Goal: Information Seeking & Learning: Compare options

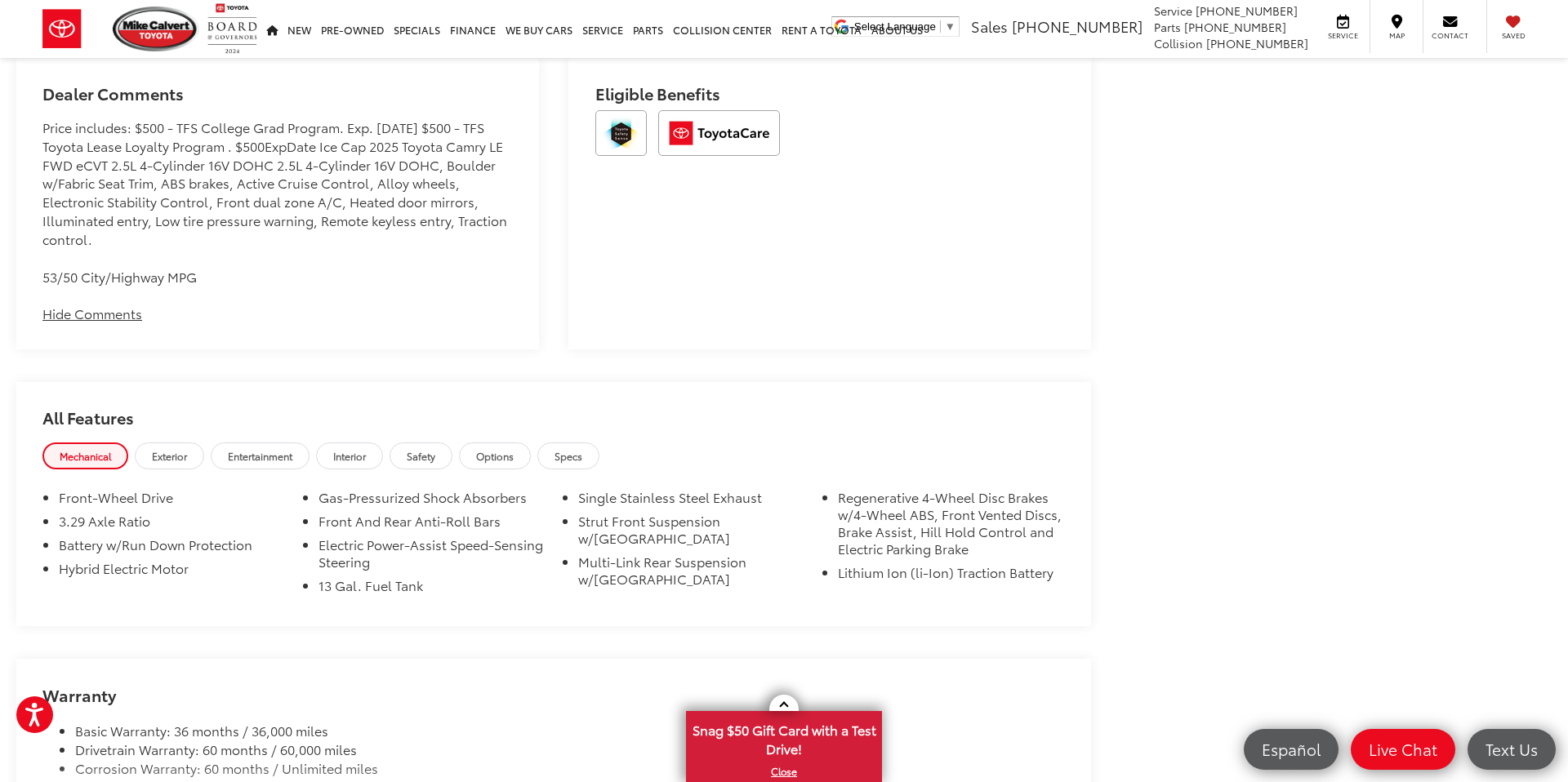
scroll to position [1383, 0]
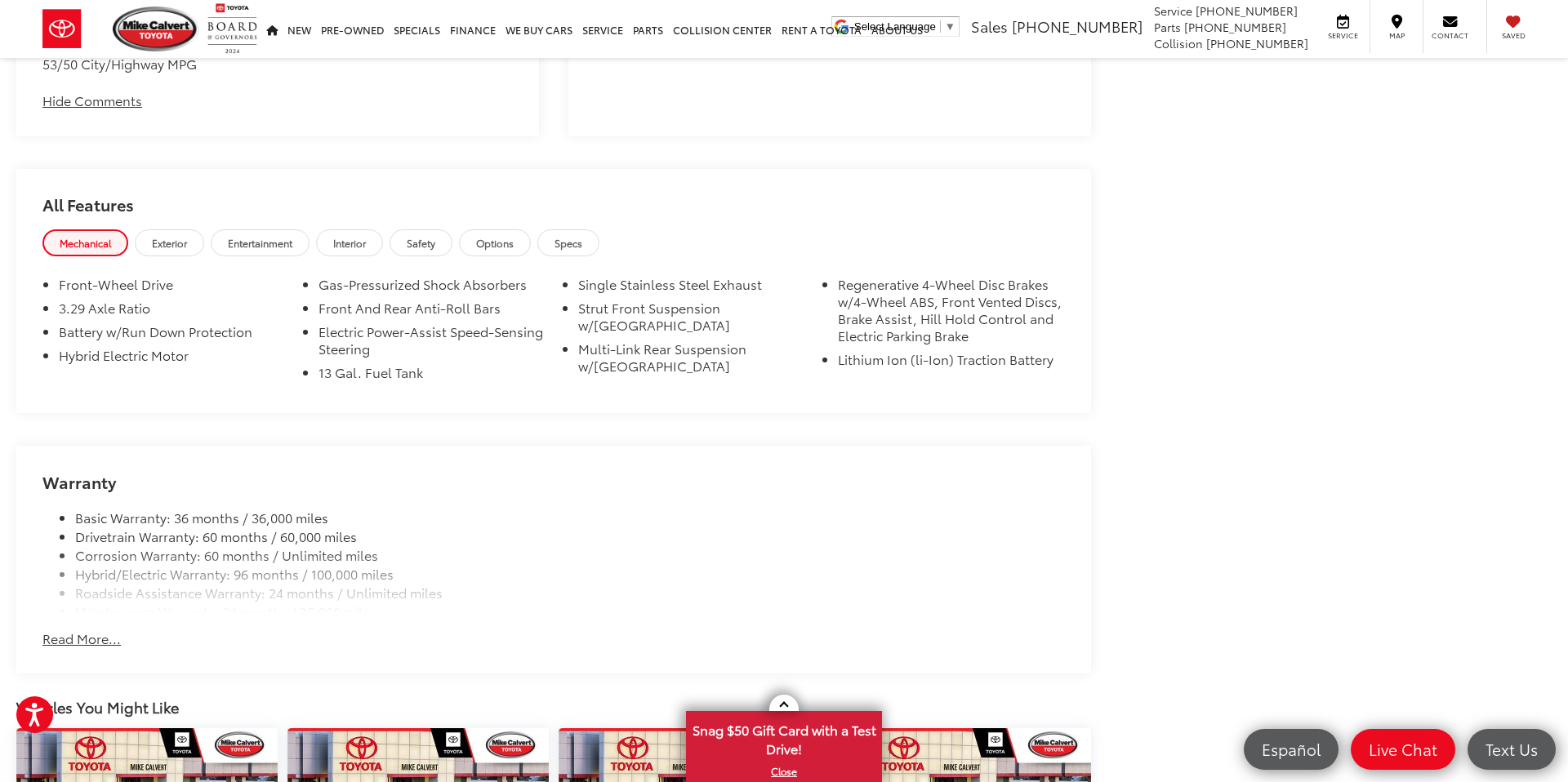
click at [85, 637] on button "Read More..." at bounding box center [82, 639] width 78 height 19
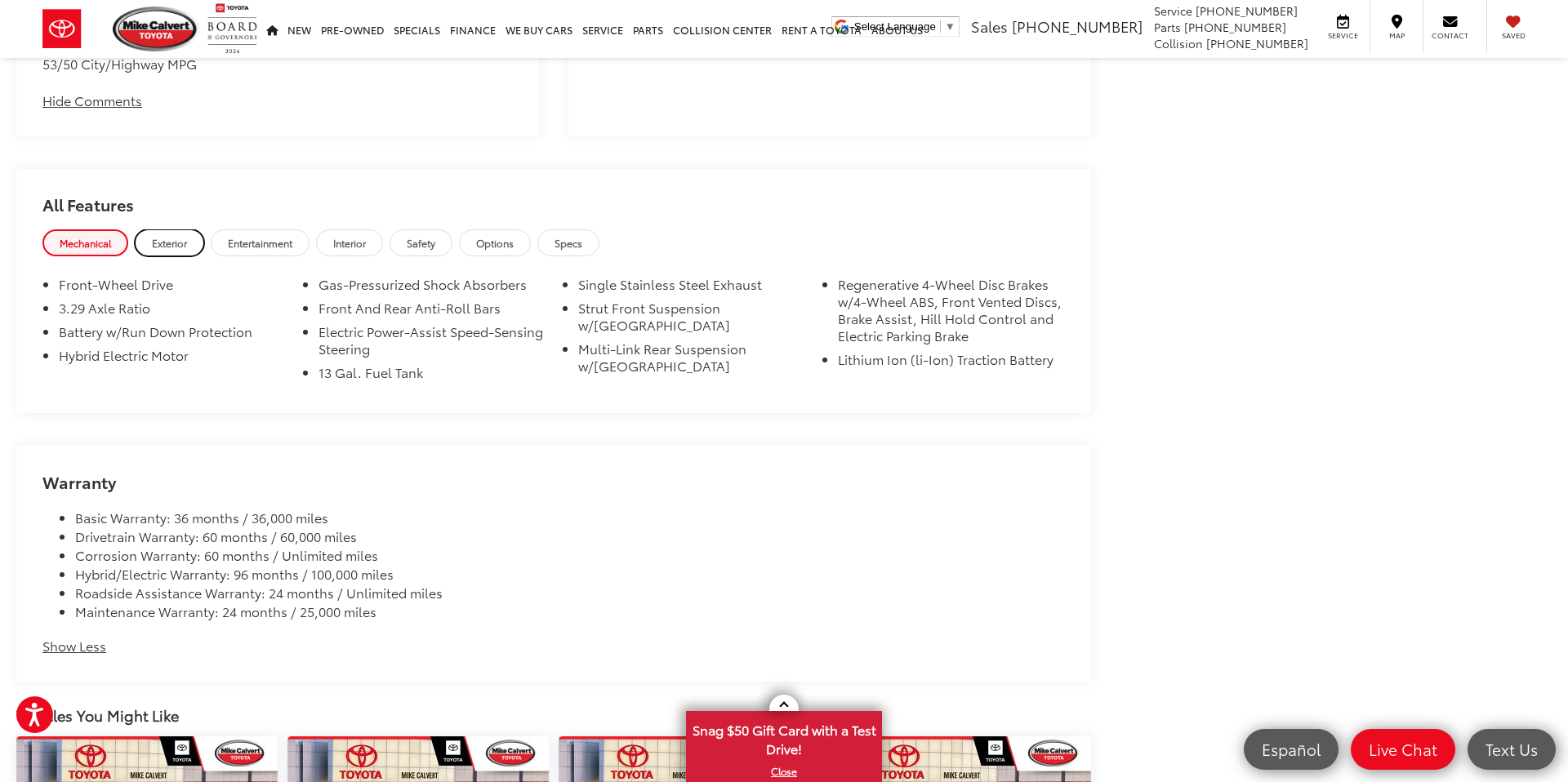
click at [160, 243] on span "Exterior" at bounding box center [169, 243] width 35 height 14
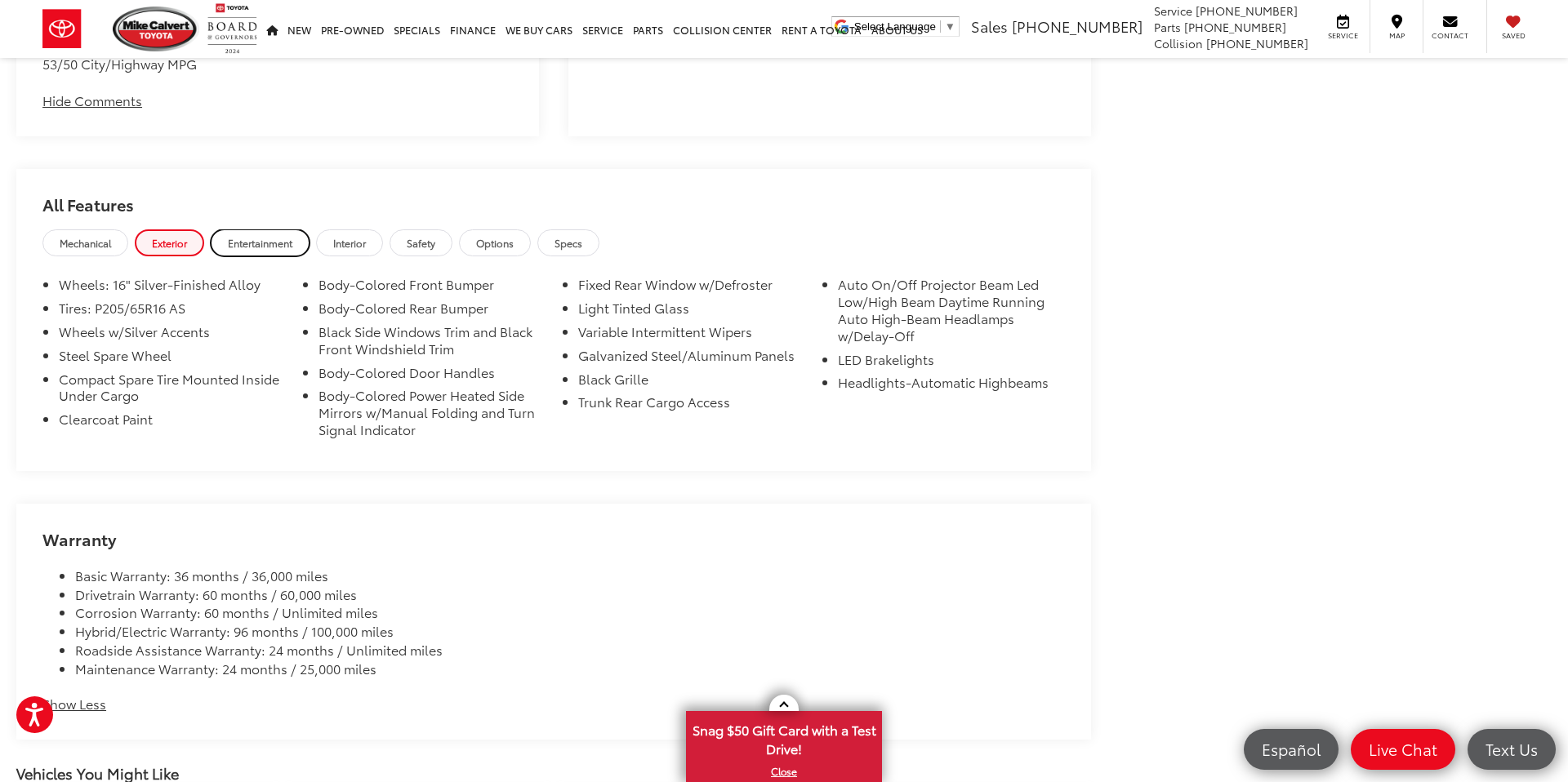
click at [243, 251] on link "Entertainment" at bounding box center [260, 243] width 99 height 27
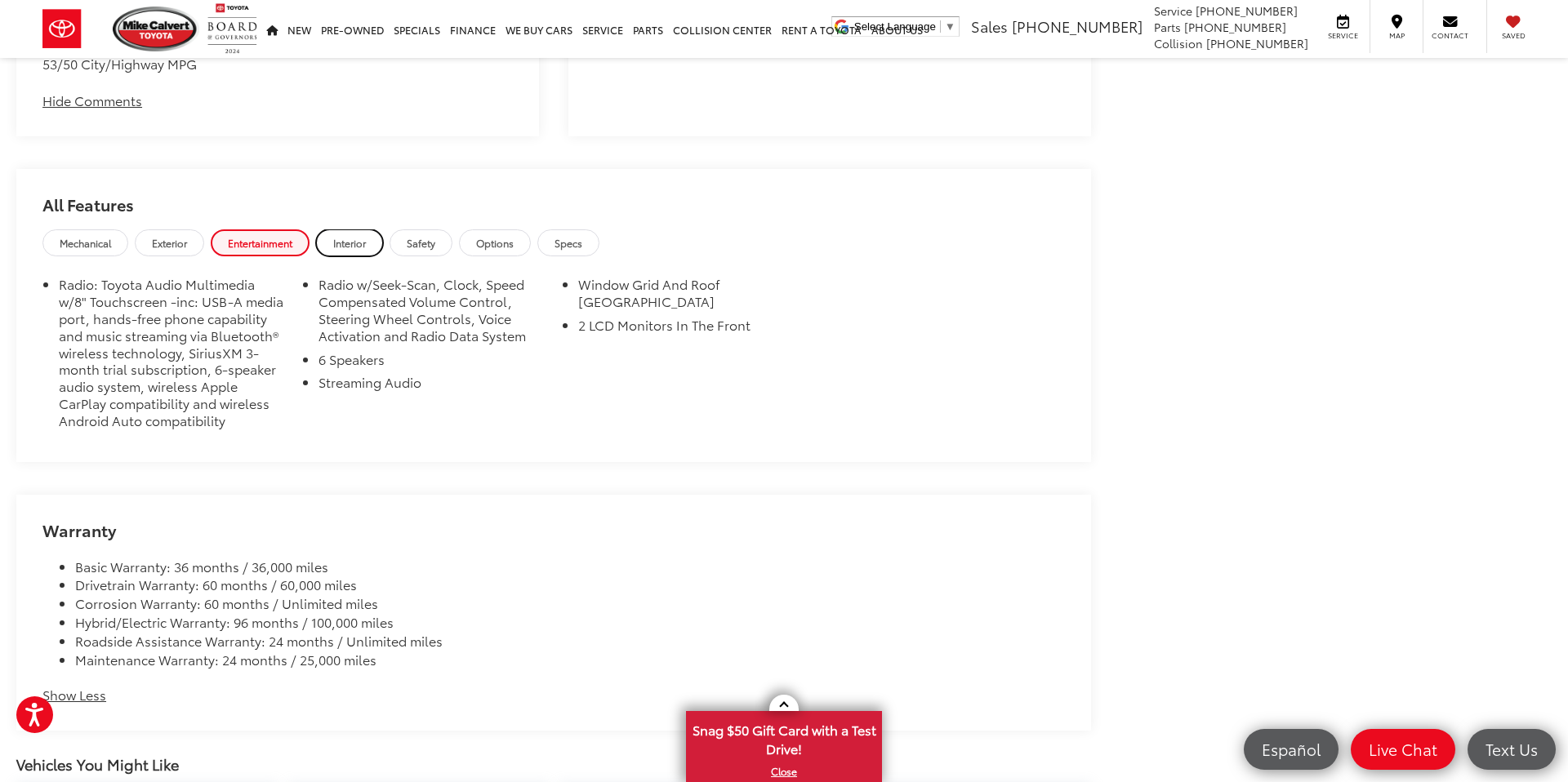
click at [371, 244] on link "Interior" at bounding box center [349, 243] width 67 height 27
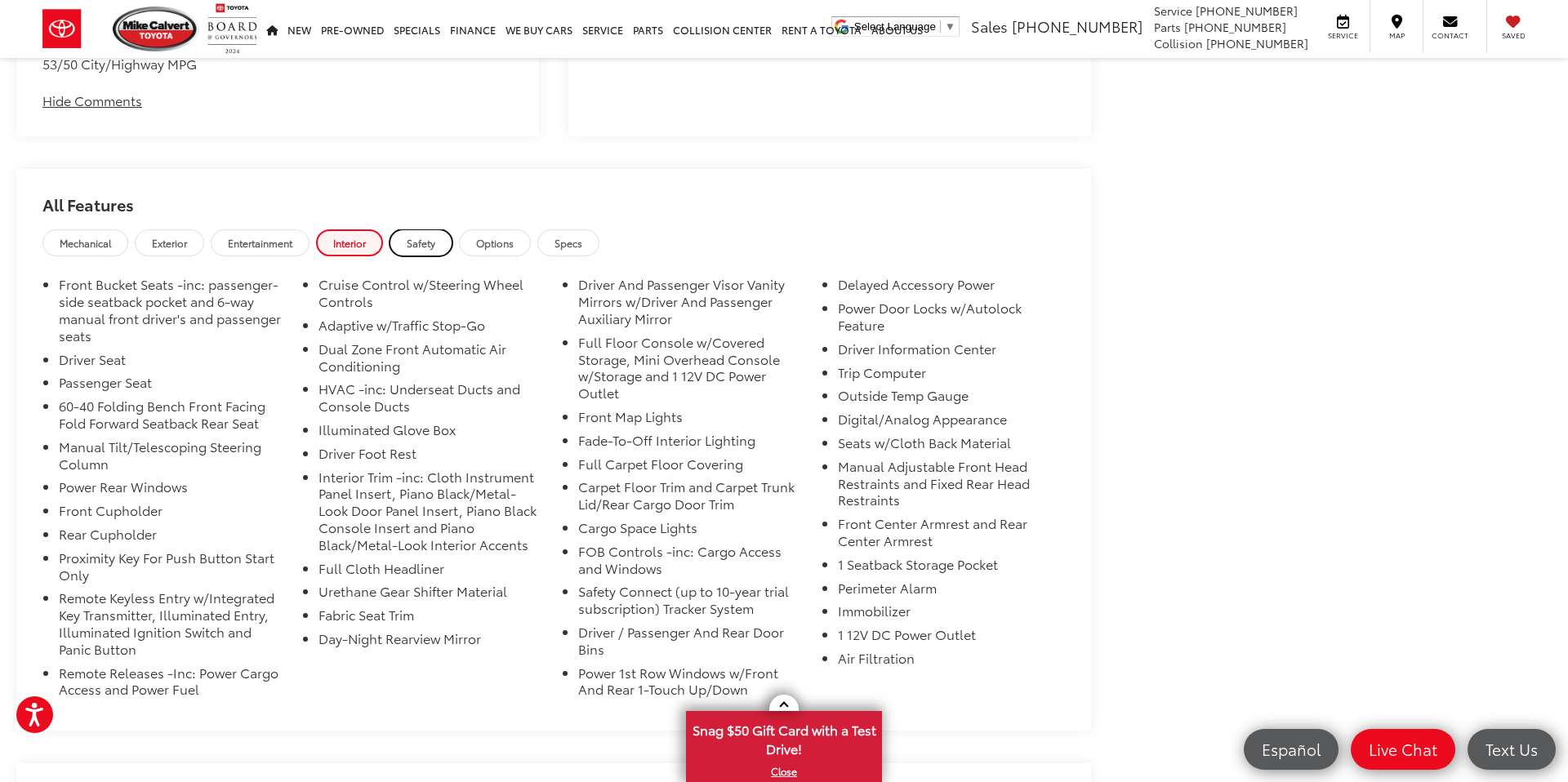
click at [431, 251] on link "Safety" at bounding box center [421, 243] width 63 height 27
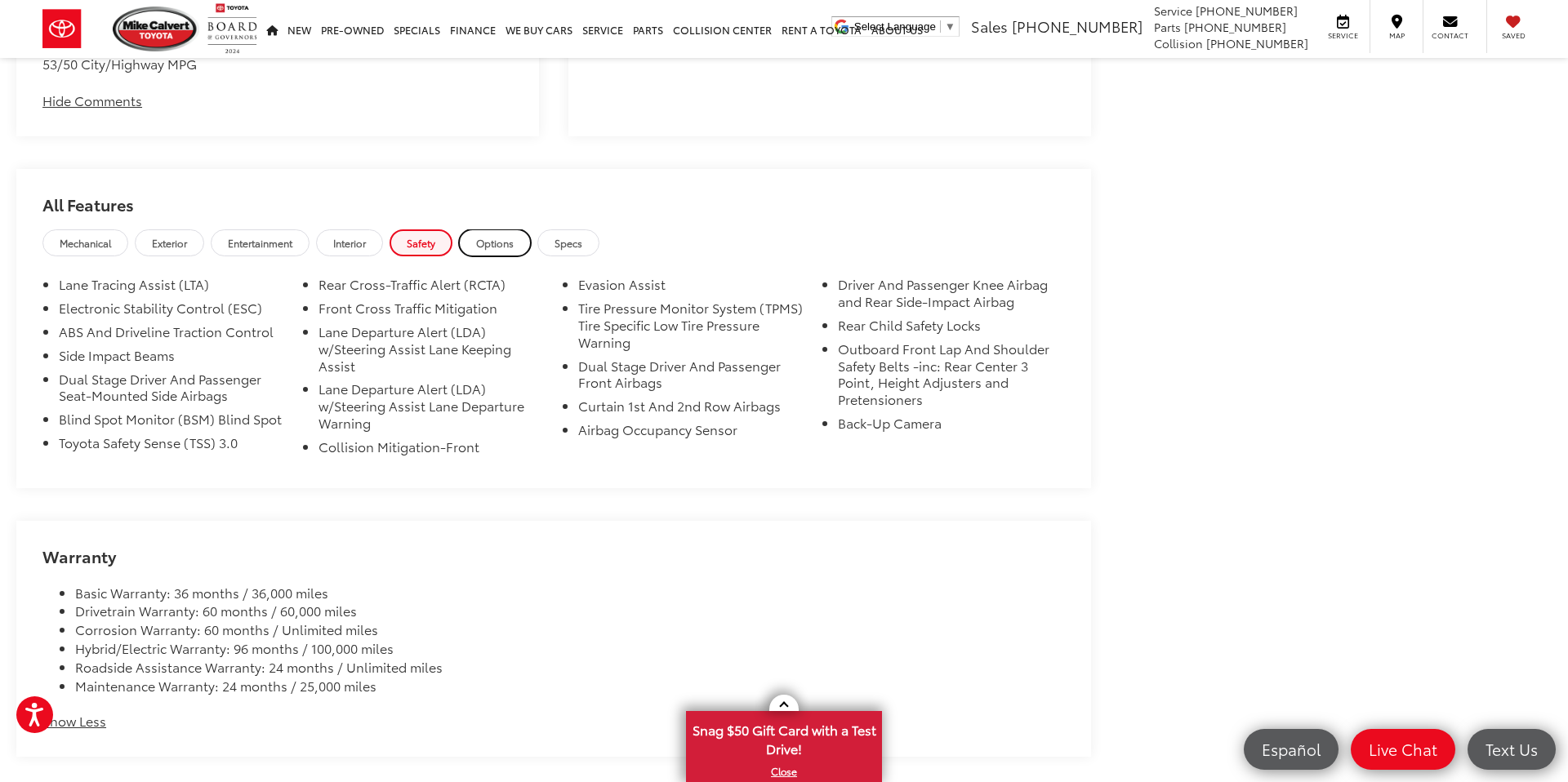
click at [502, 248] on span "Options" at bounding box center [494, 243] width 37 height 14
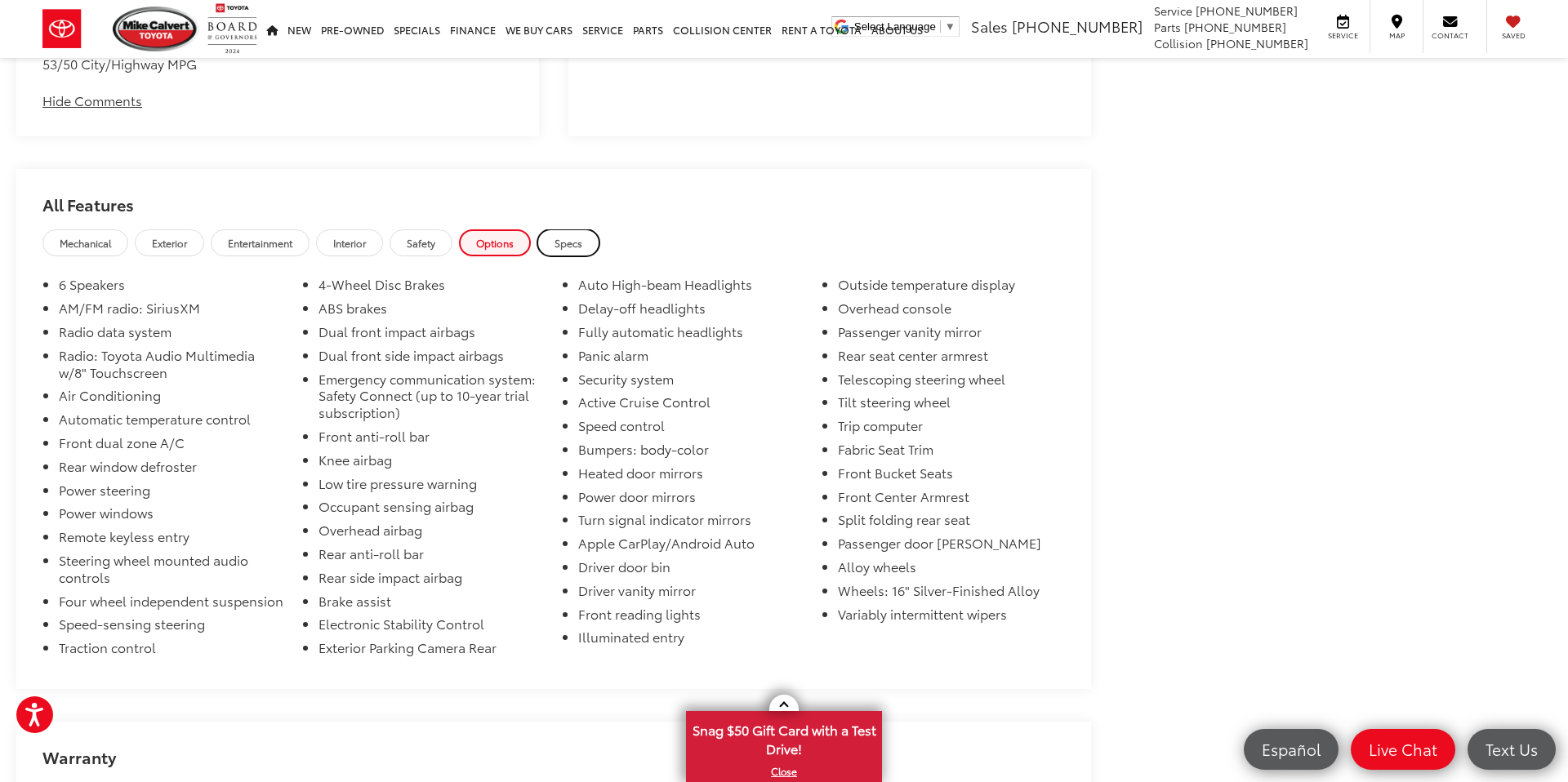
click at [559, 248] on span "Specs" at bounding box center [568, 243] width 28 height 14
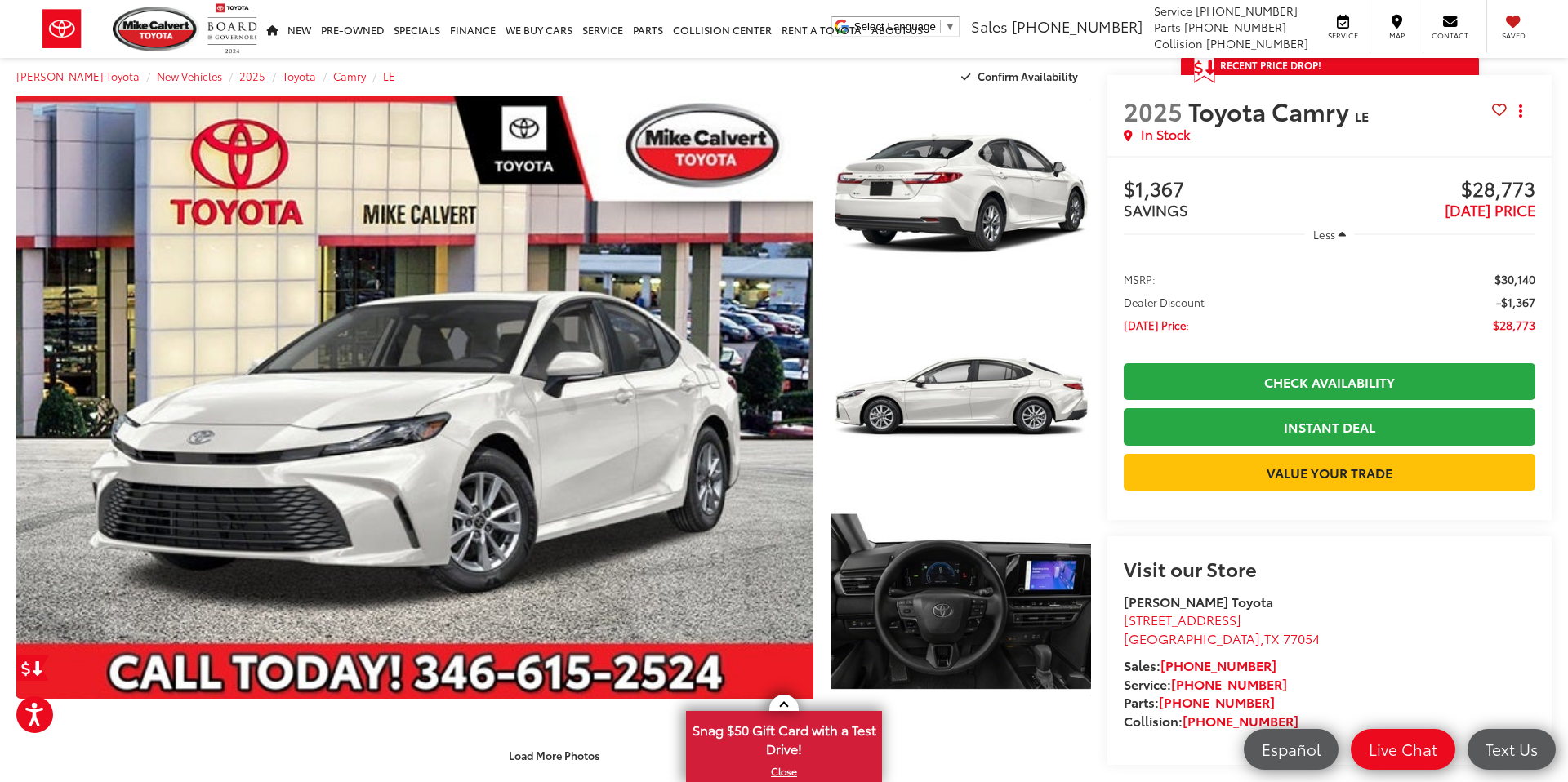
scroll to position [0, 0]
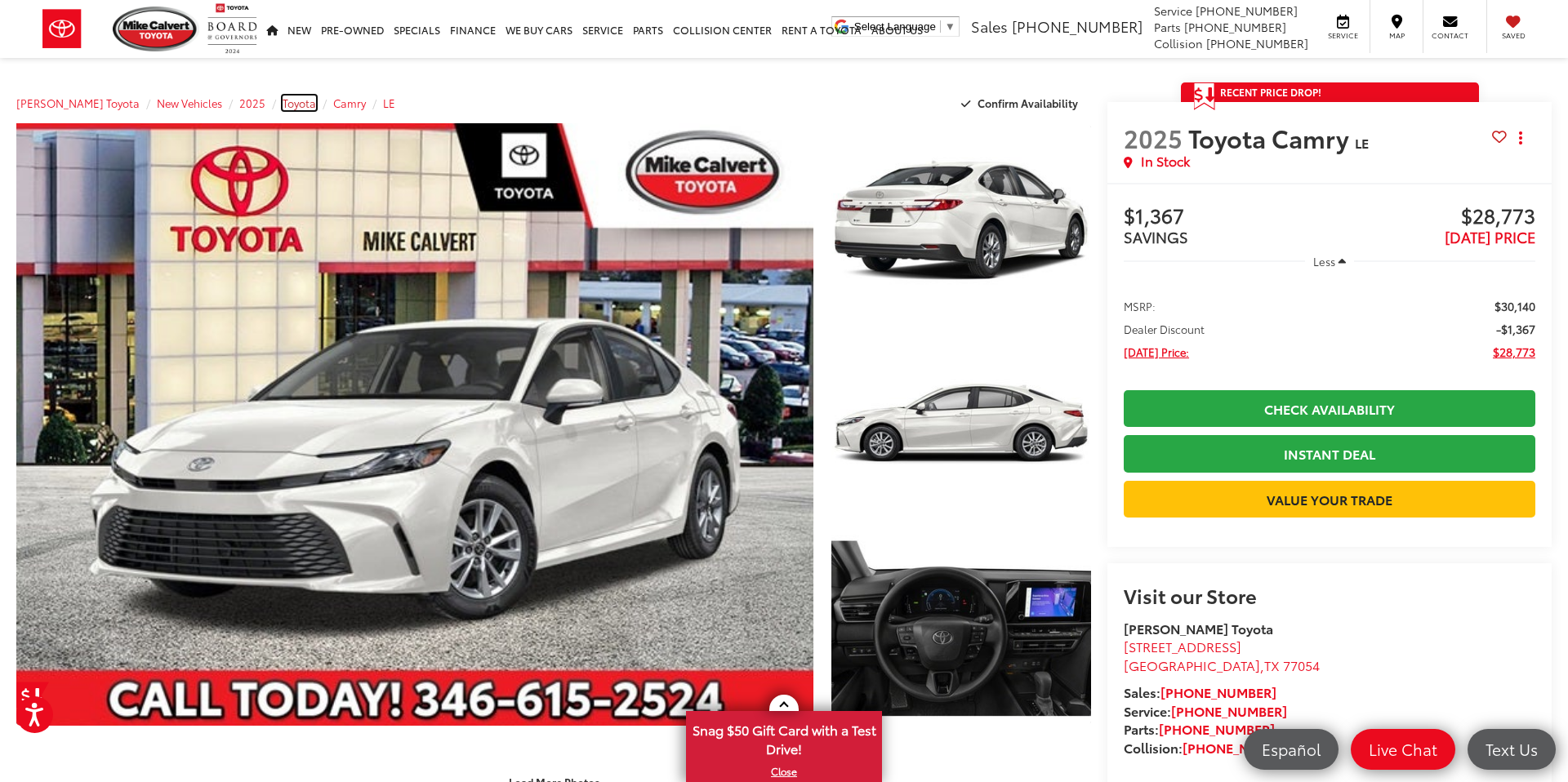
click at [283, 107] on span "Toyota" at bounding box center [299, 102] width 34 height 15
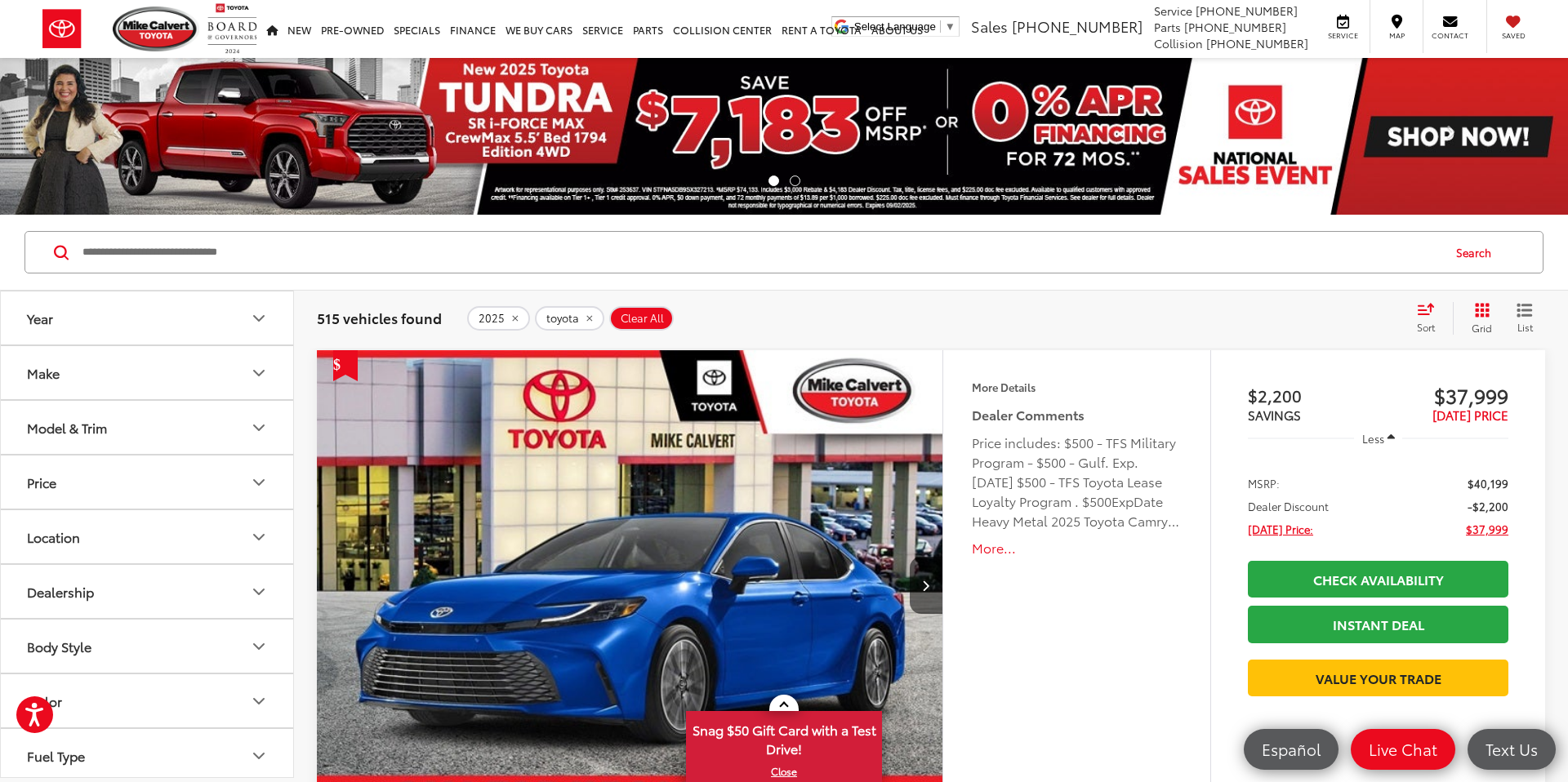
scroll to position [11, 0]
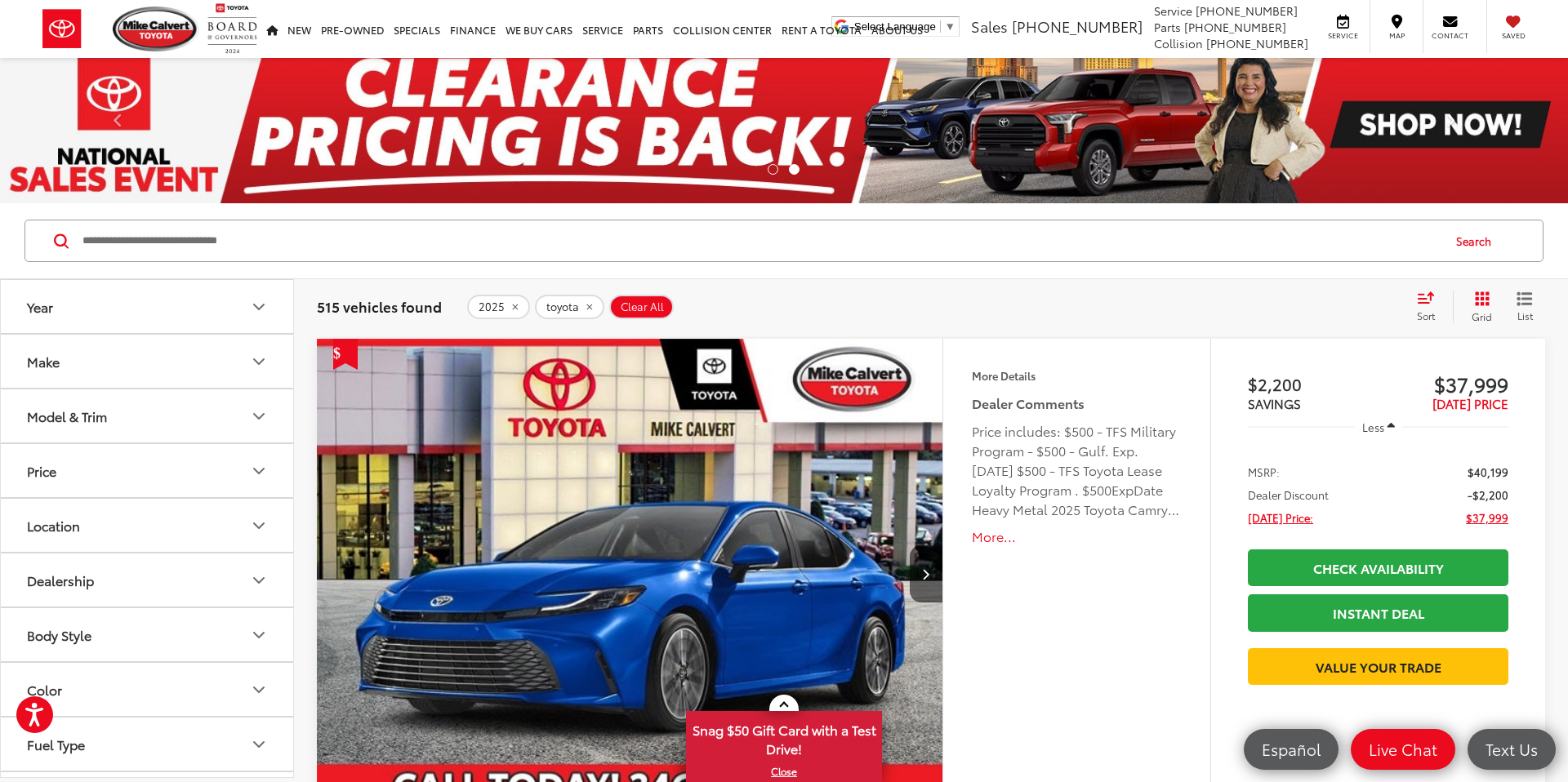
click at [1419, 298] on icon "Select sort value" at bounding box center [1426, 297] width 15 height 10
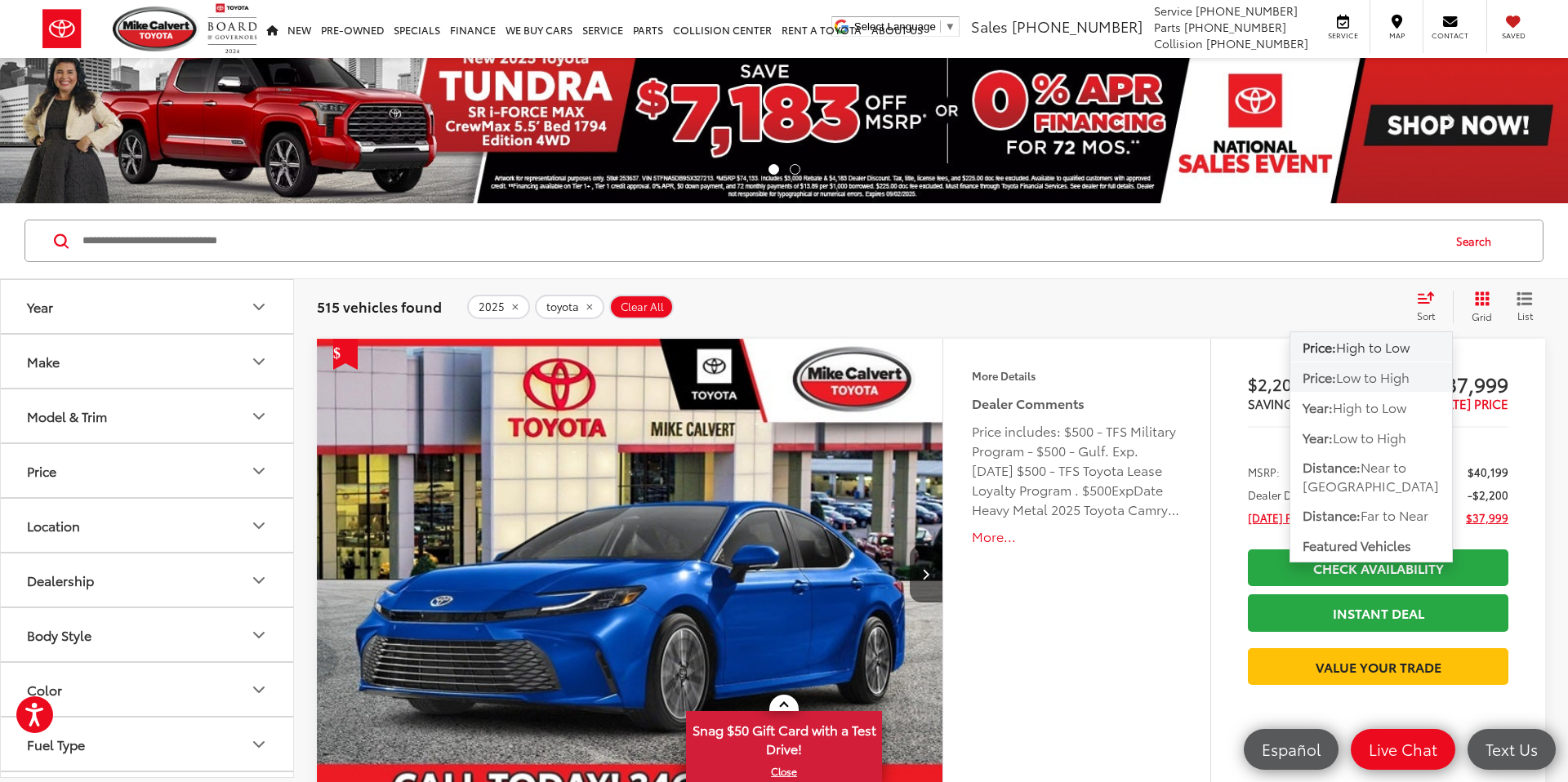
click at [1367, 373] on span "Low to High" at bounding box center [1373, 377] width 74 height 19
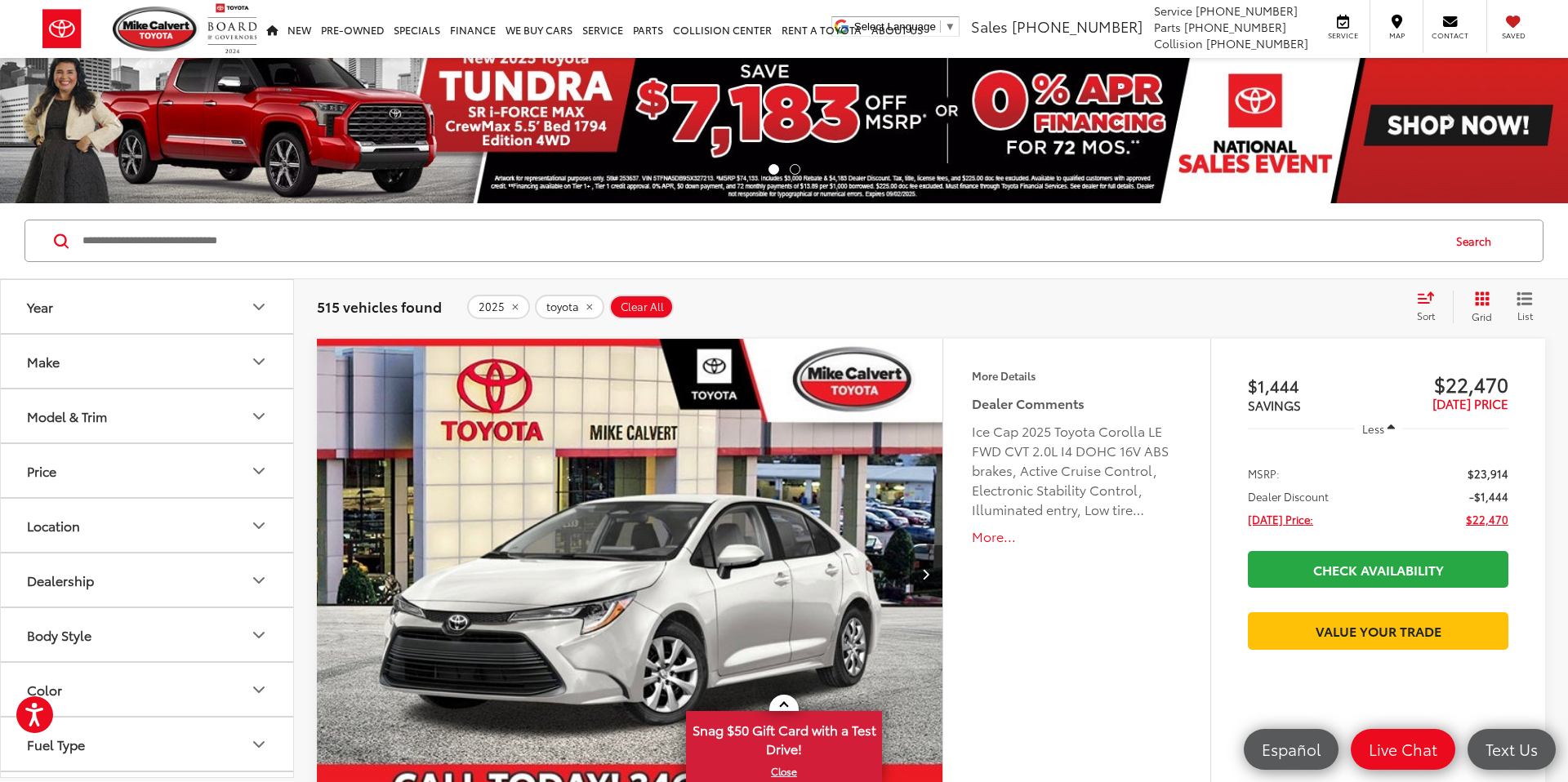
scroll to position [183, 0]
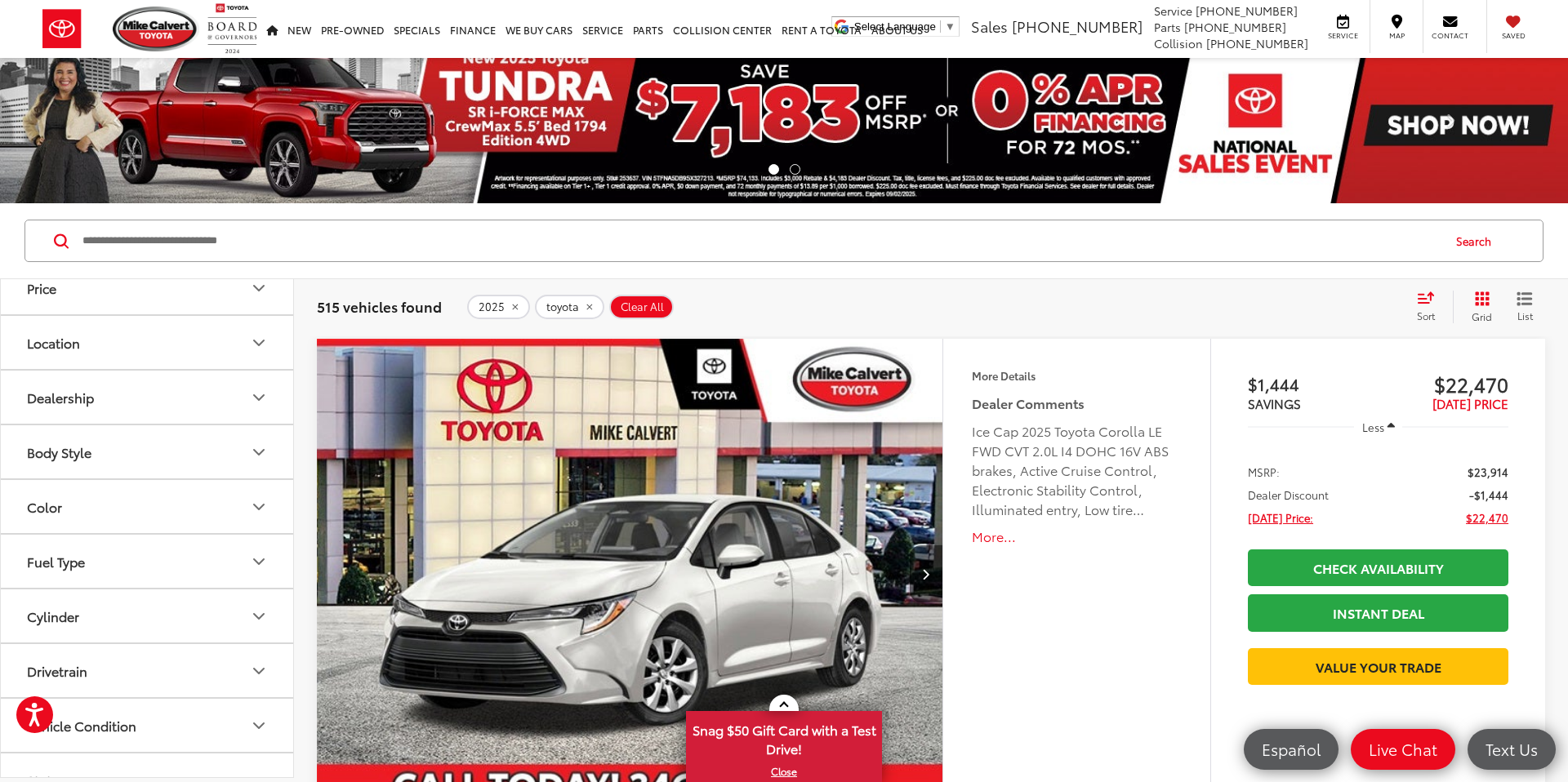
click at [189, 563] on button "Fuel Type" at bounding box center [147, 561] width 294 height 53
click at [28, 666] on label "Hybrid (209)" at bounding box center [147, 667] width 250 height 29
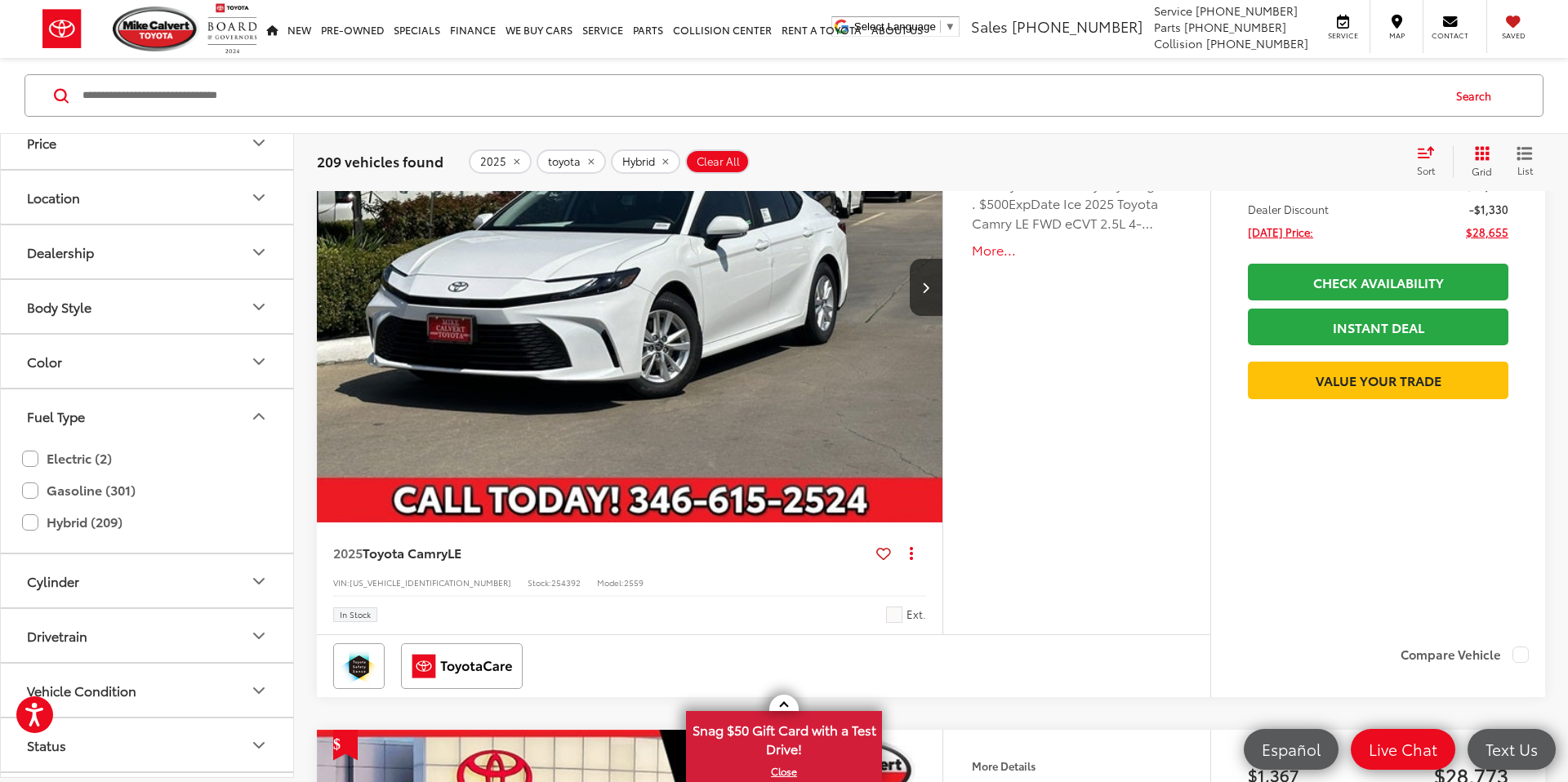
scroll to position [3063, 0]
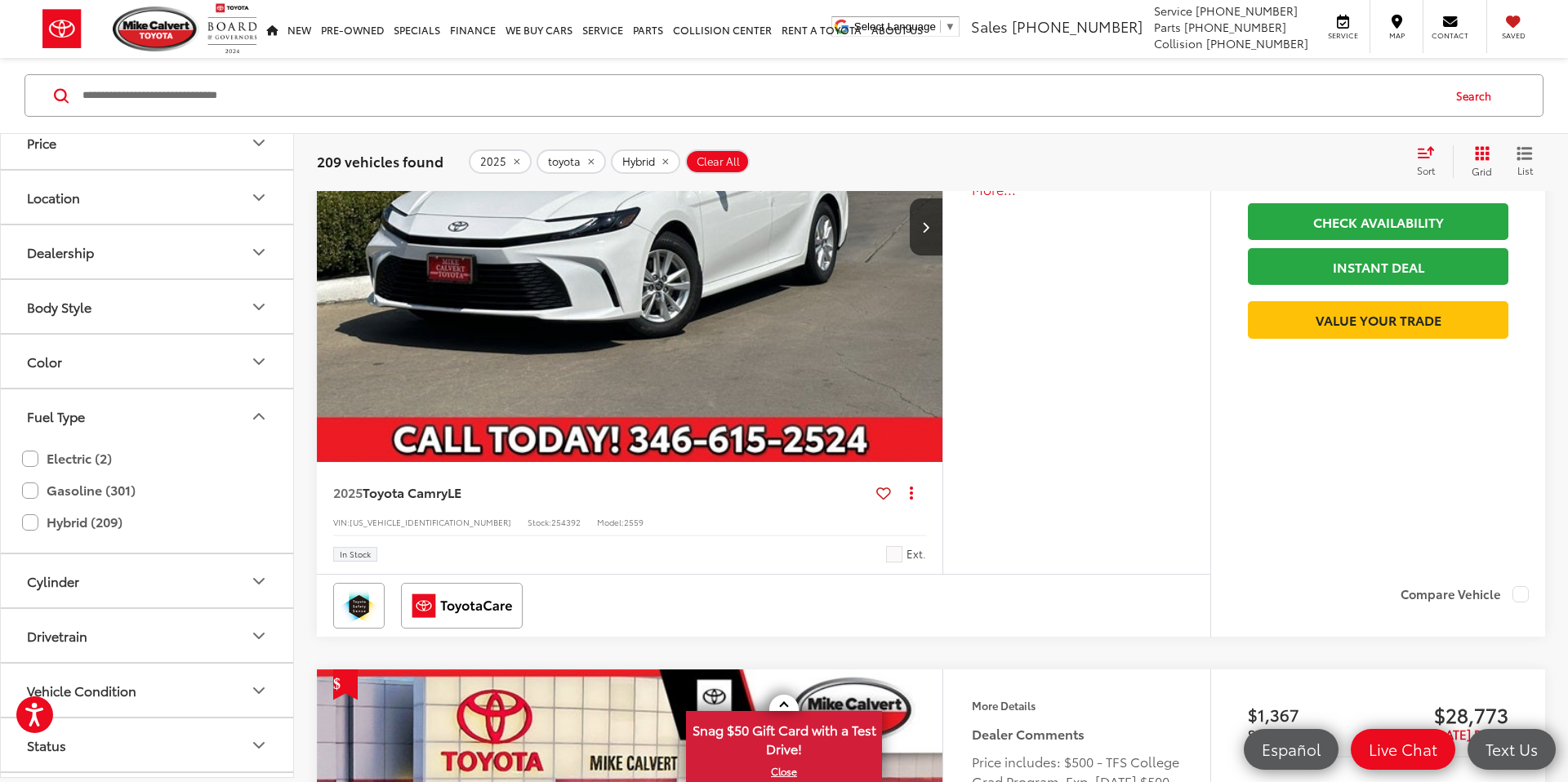
click at [636, 280] on img "2025 Toyota Camry LE 0" at bounding box center [630, 228] width 628 height 471
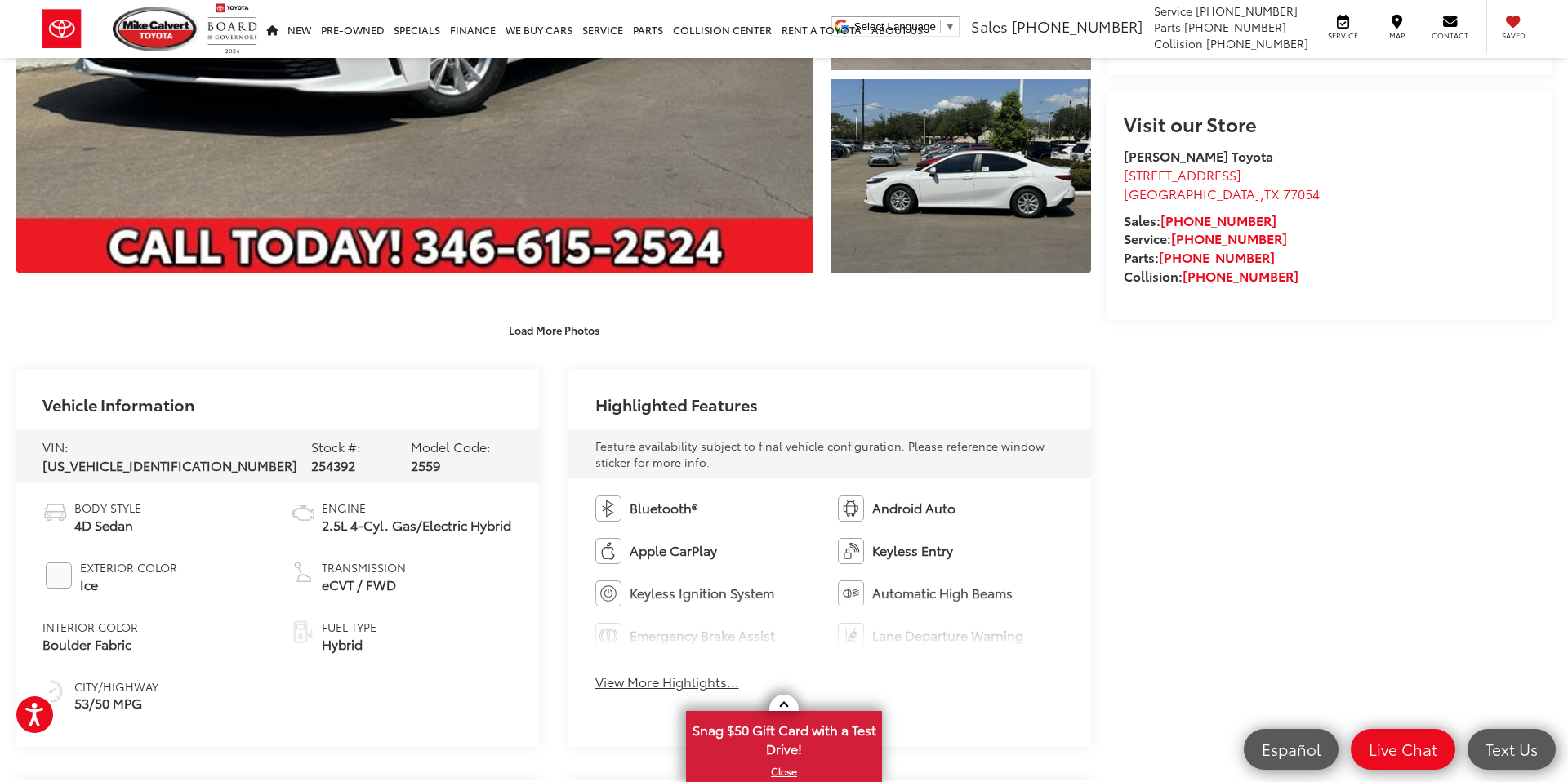
scroll to position [470, 0]
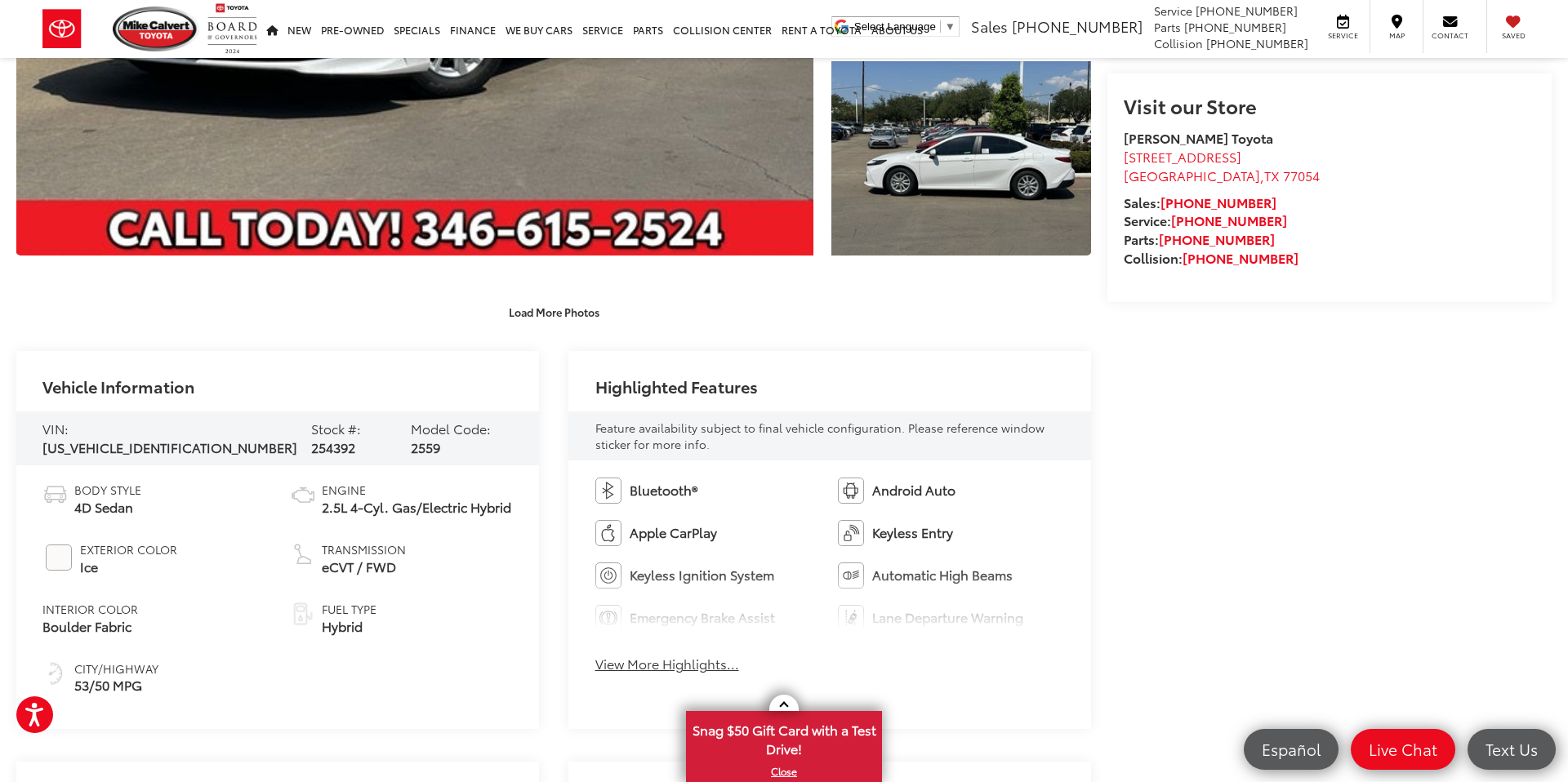
click at [666, 666] on button "View More Highlights..." at bounding box center [668, 664] width 144 height 19
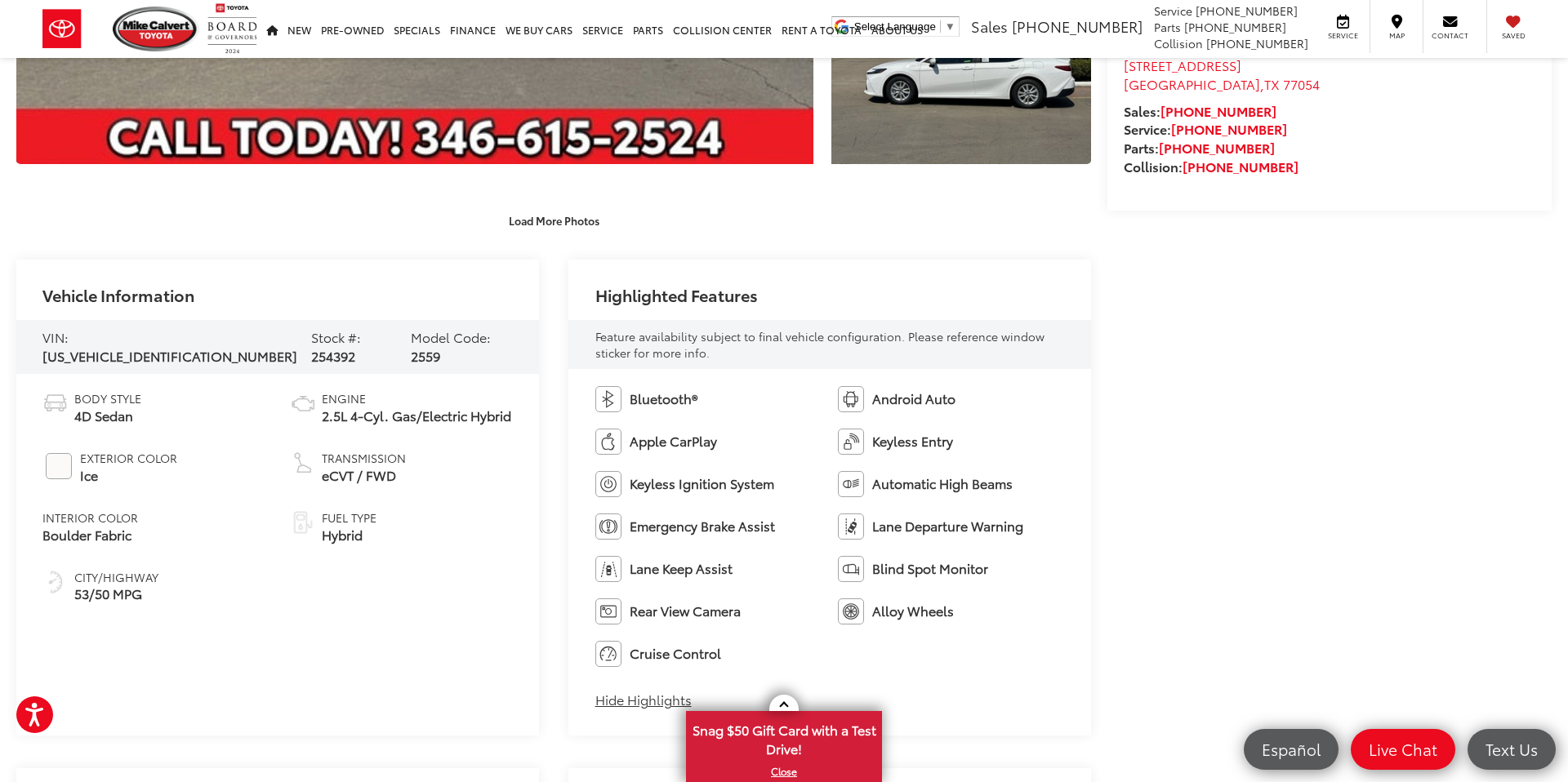
scroll to position [140, 0]
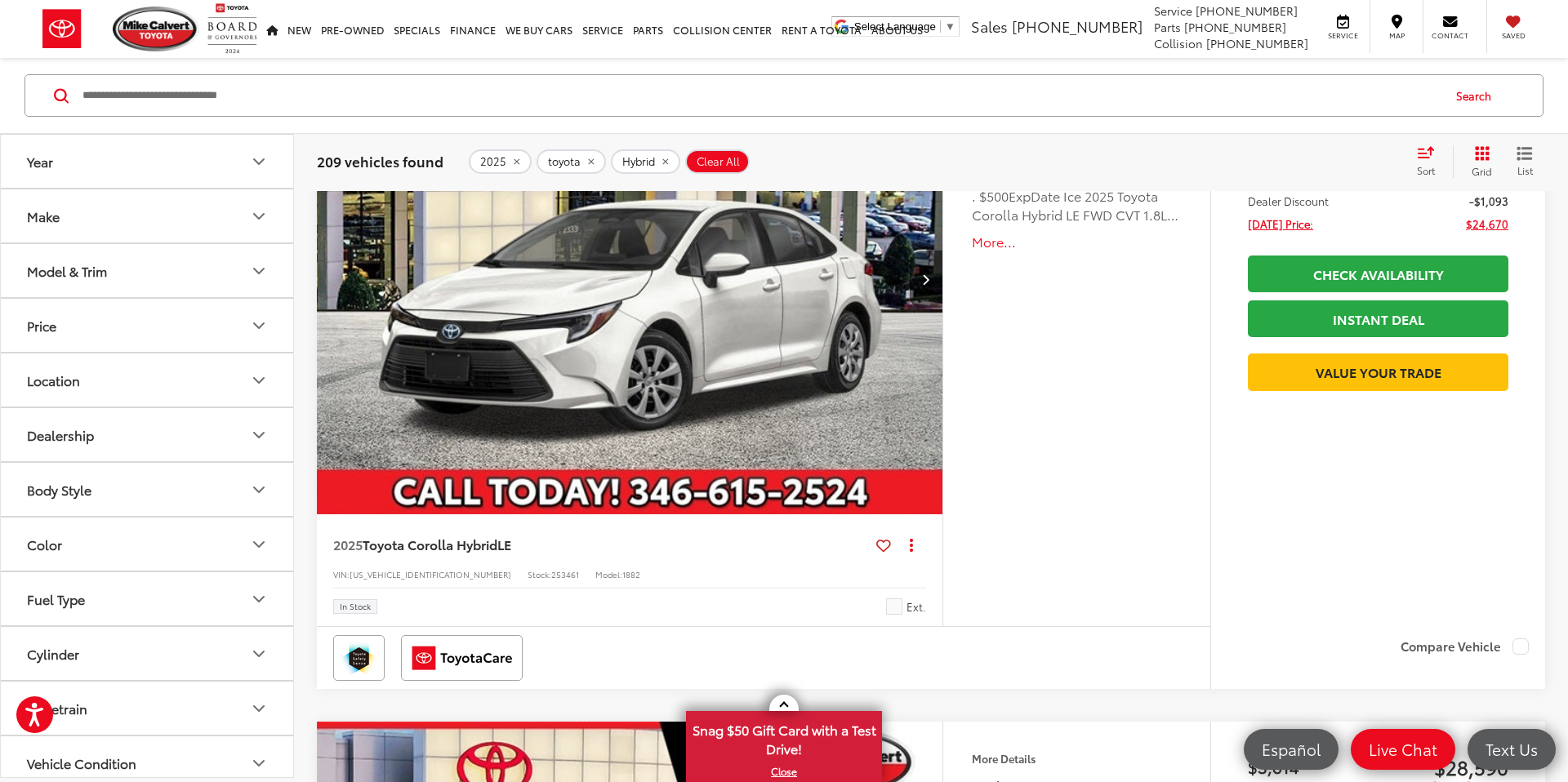
scroll to position [850, 0]
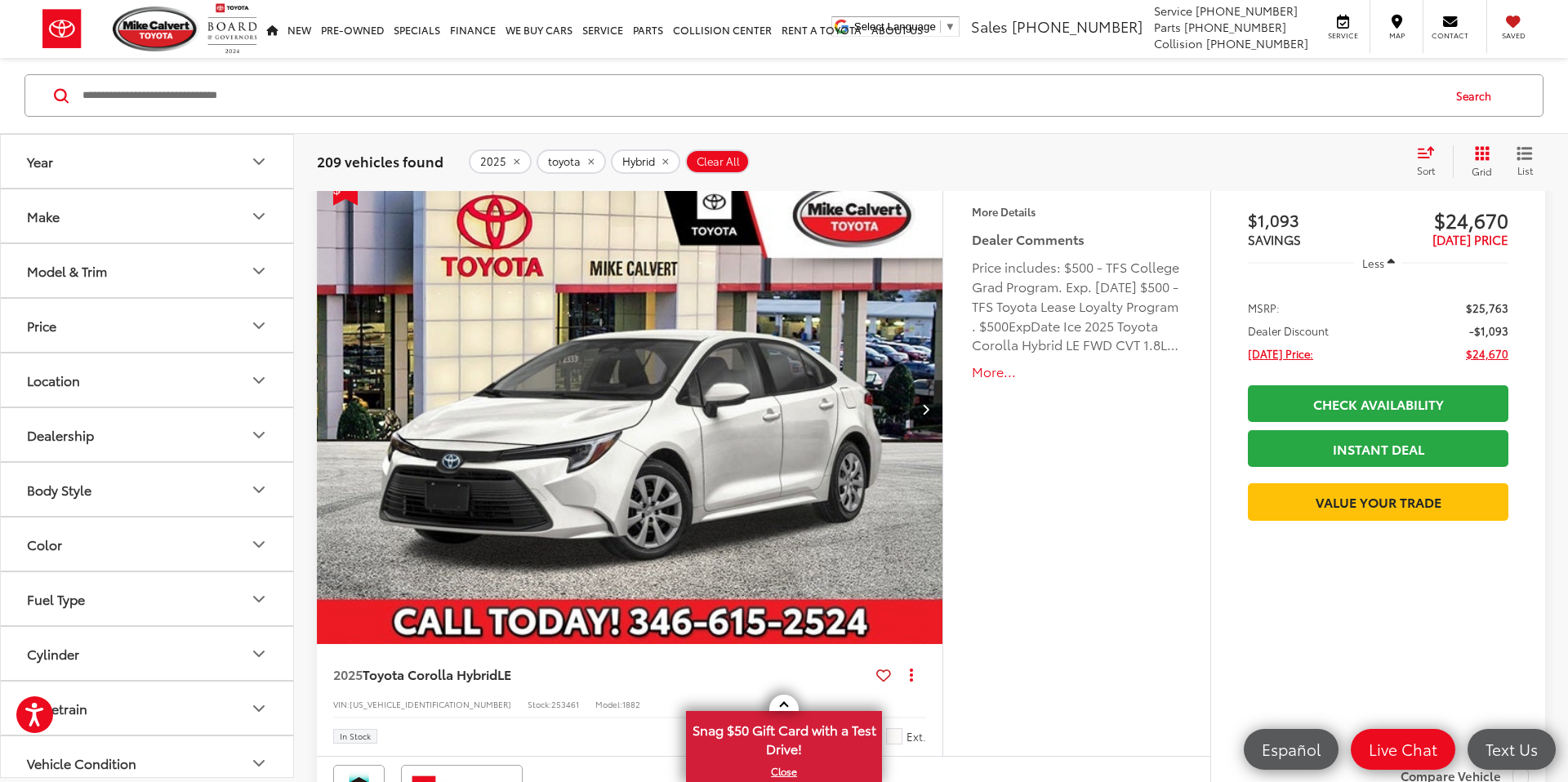
click at [612, 499] on img "2025 Toyota Corolla Hybrid LE 0" at bounding box center [630, 410] width 628 height 471
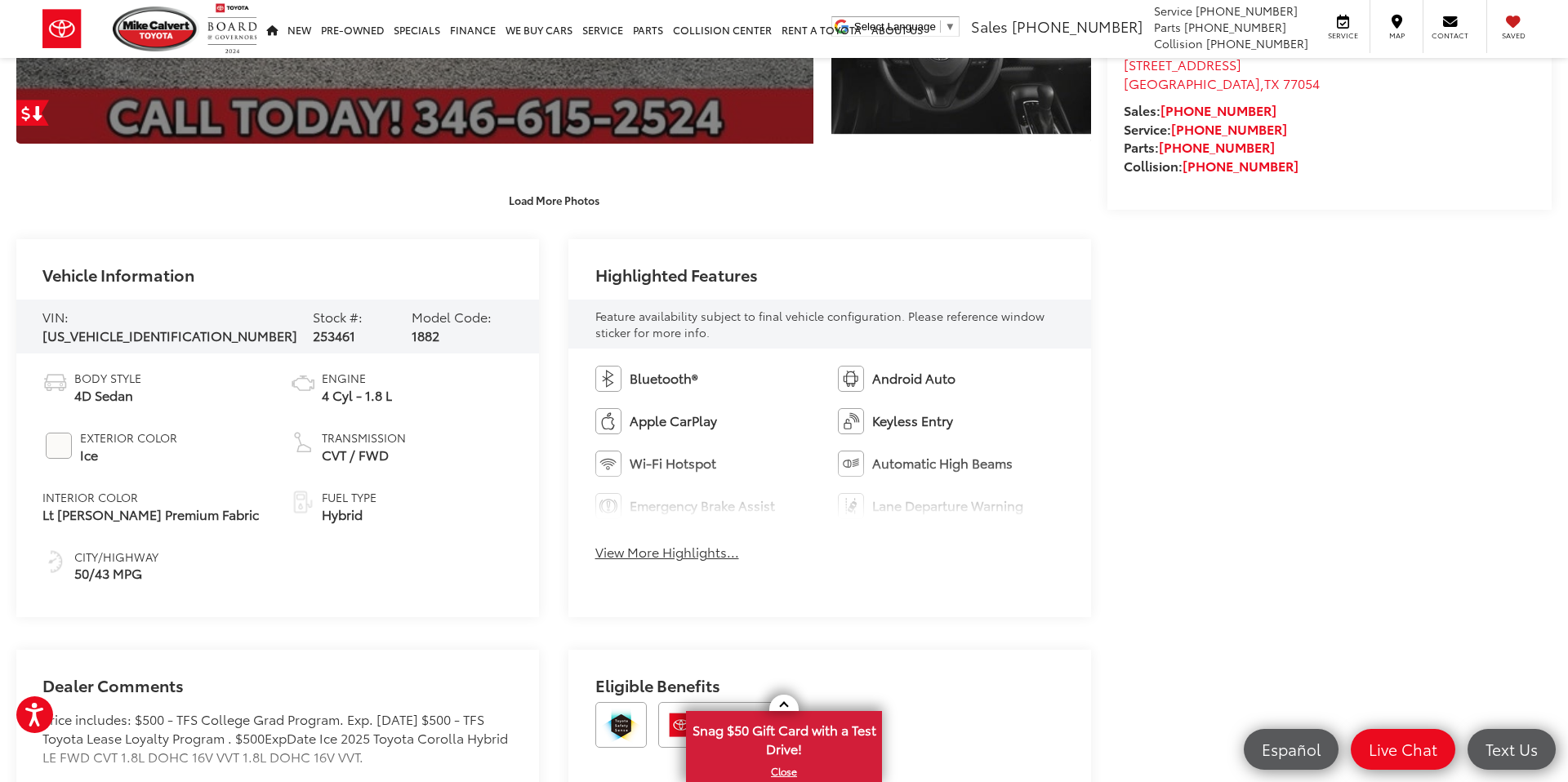
scroll to position [882, 0]
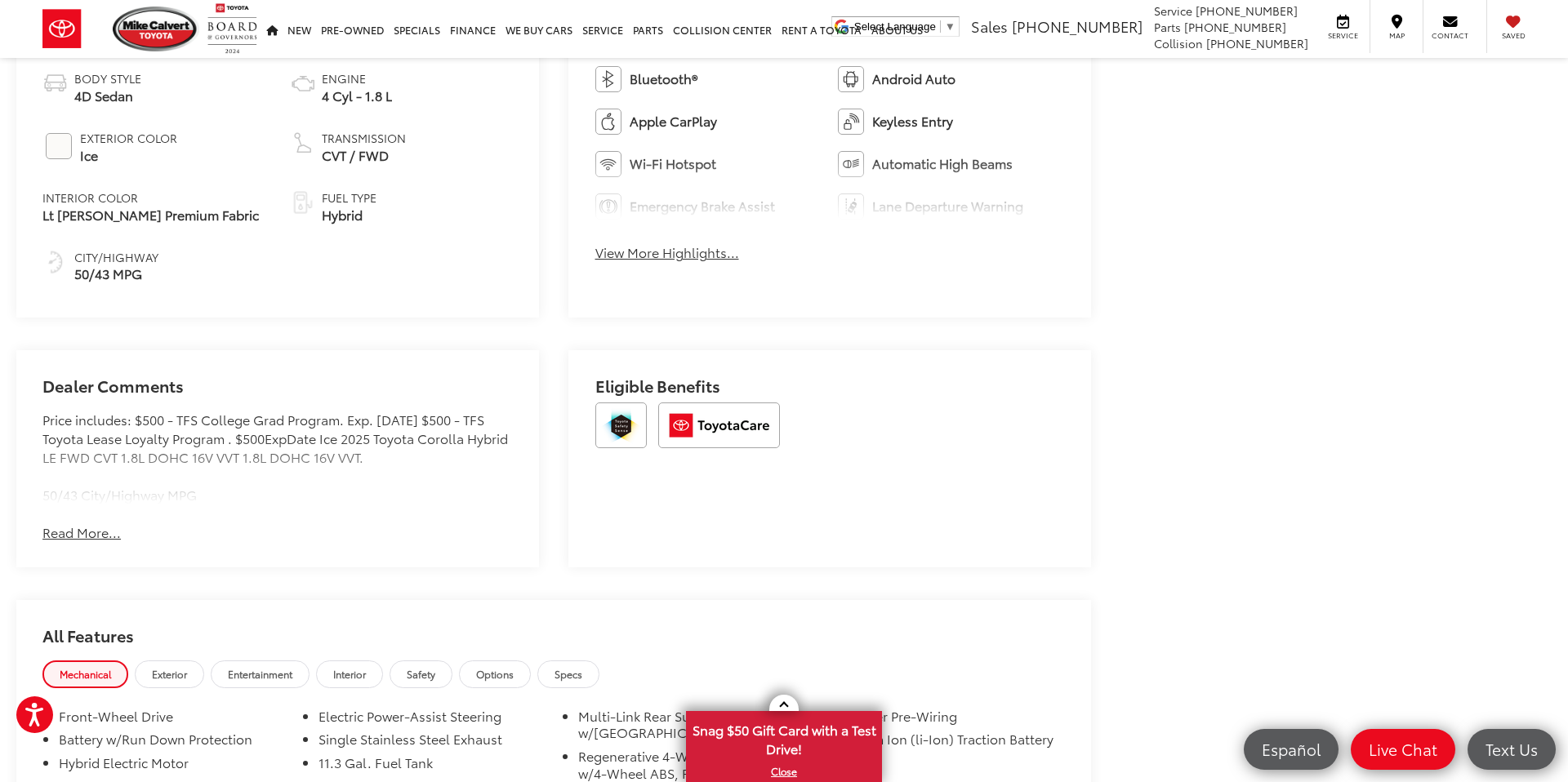
click at [97, 530] on button "Read More..." at bounding box center [82, 533] width 78 height 19
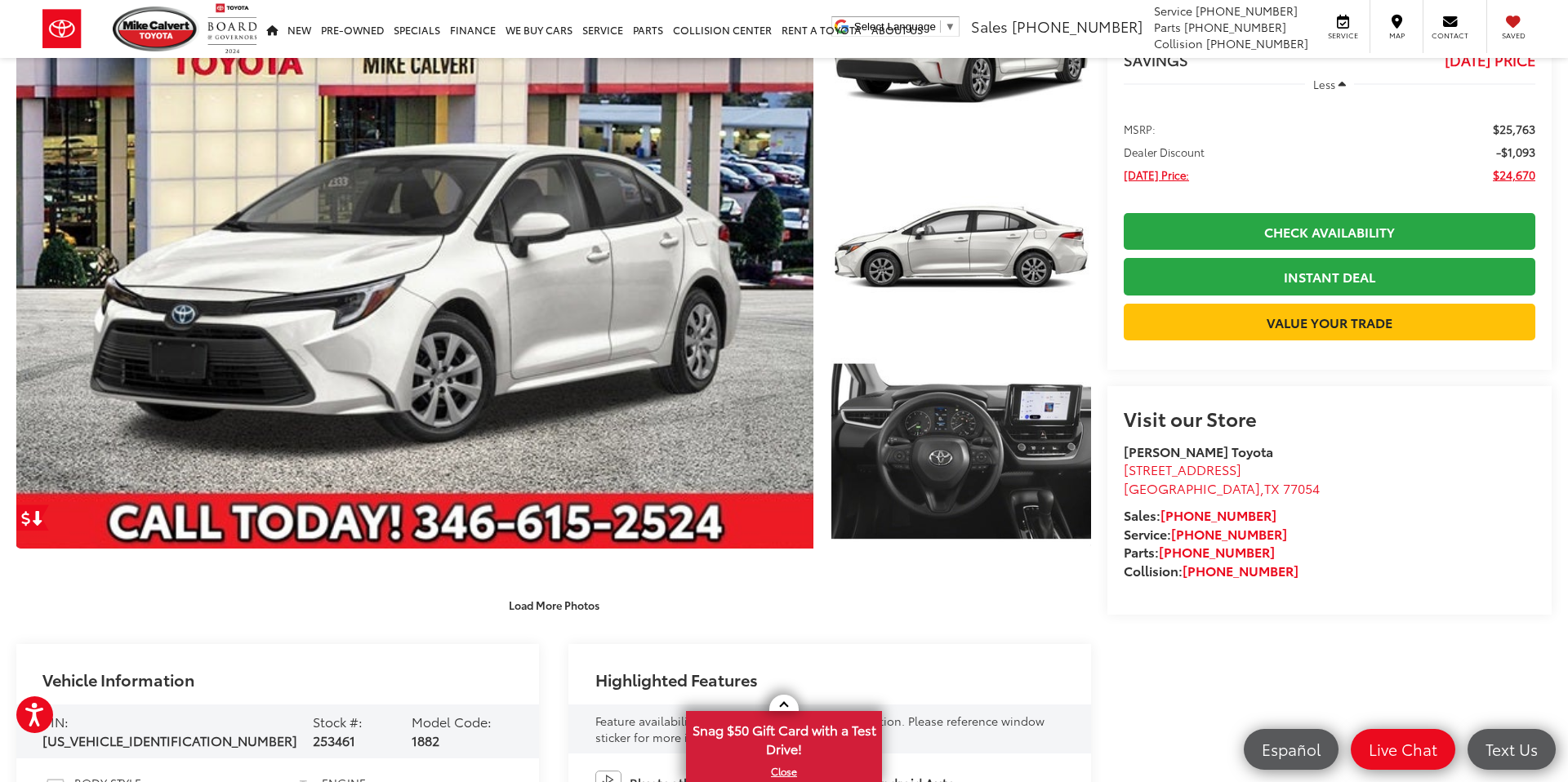
scroll to position [0, 0]
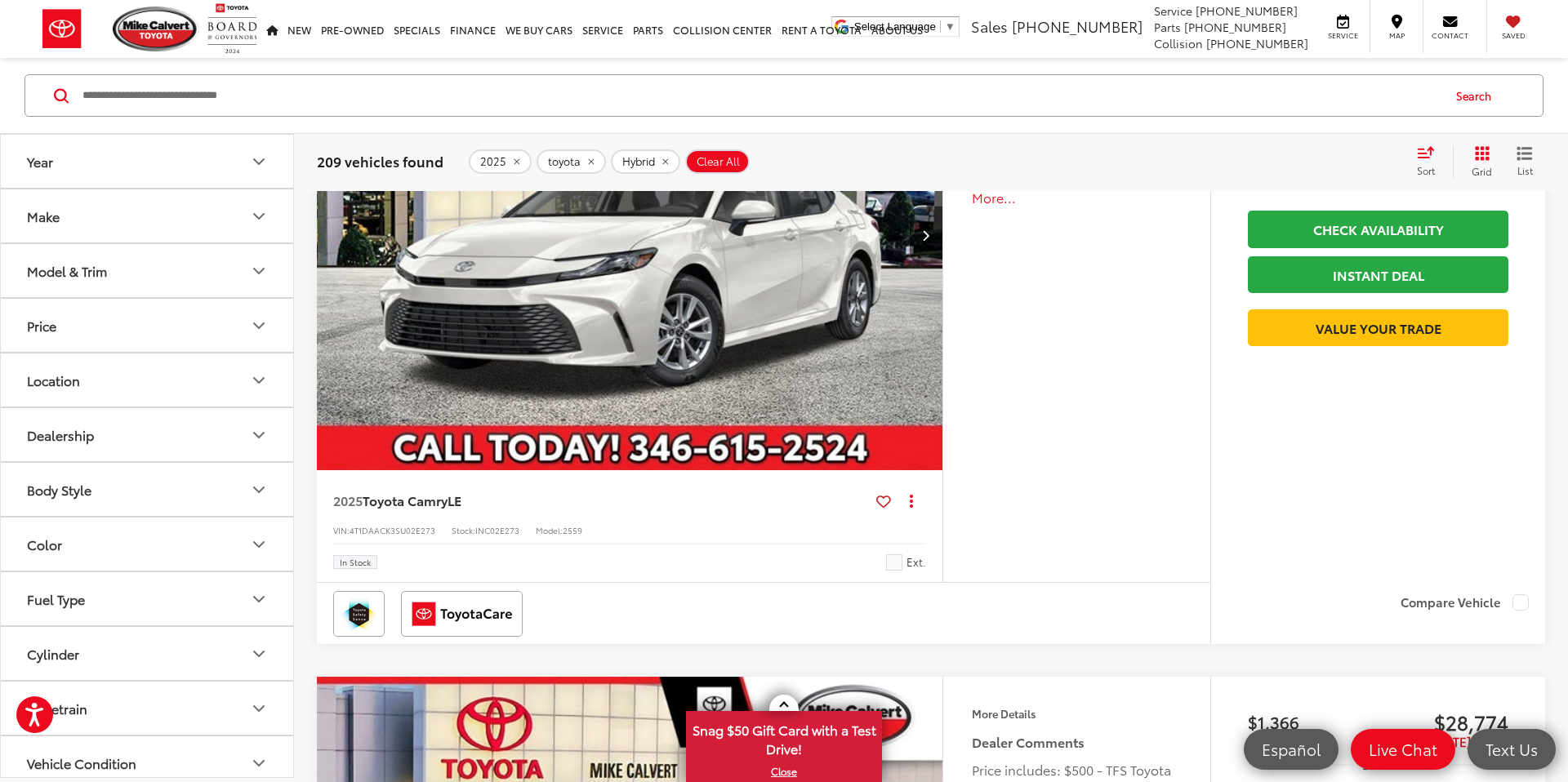
scroll to position [3597, 0]
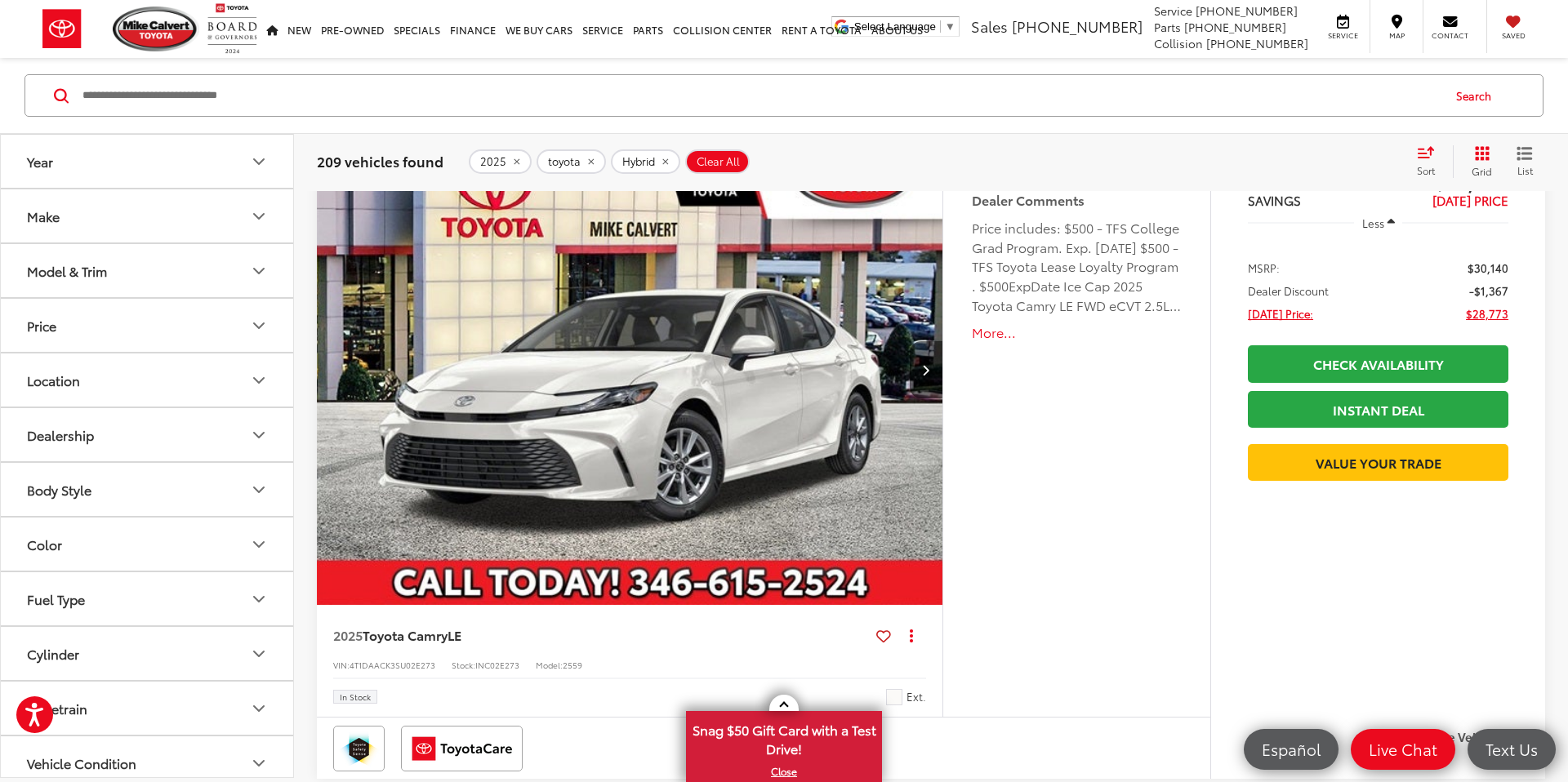
click at [607, 381] on img "2025 Toyota Camry LE 0" at bounding box center [630, 370] width 628 height 471
